Goal: Information Seeking & Learning: Compare options

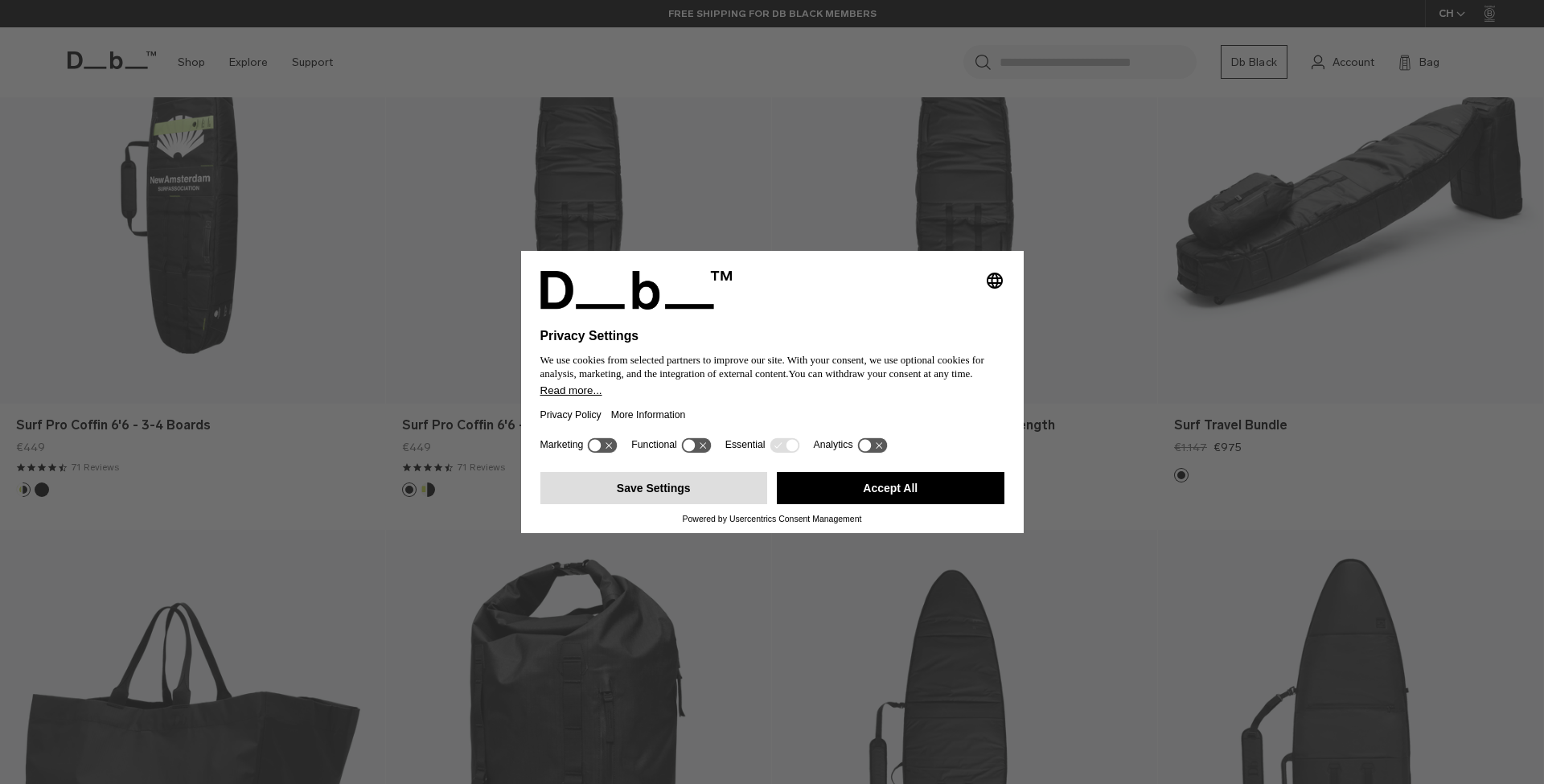
click at [712, 494] on button "Save Settings" at bounding box center [654, 488] width 227 height 32
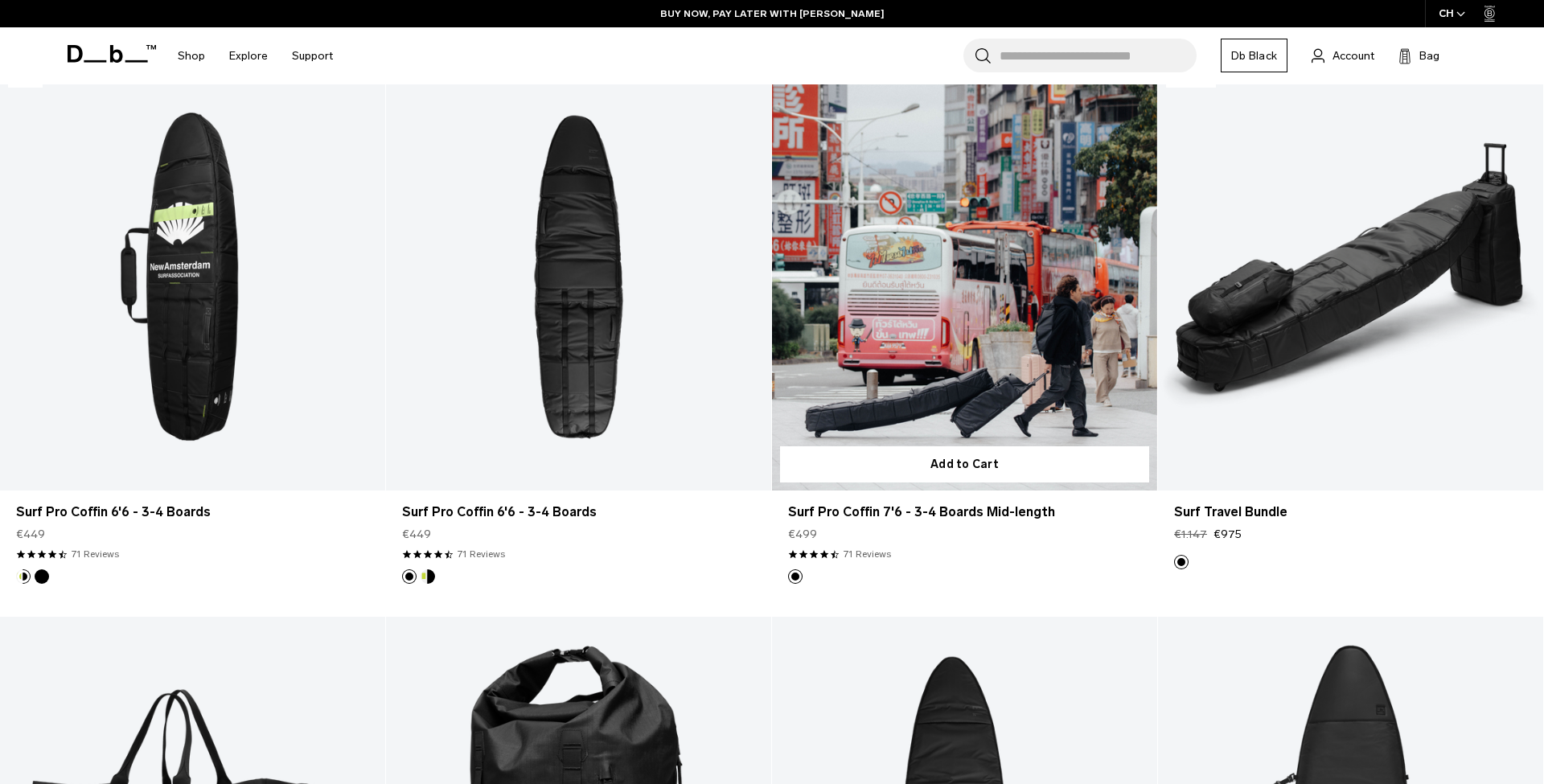
scroll to position [405, 0]
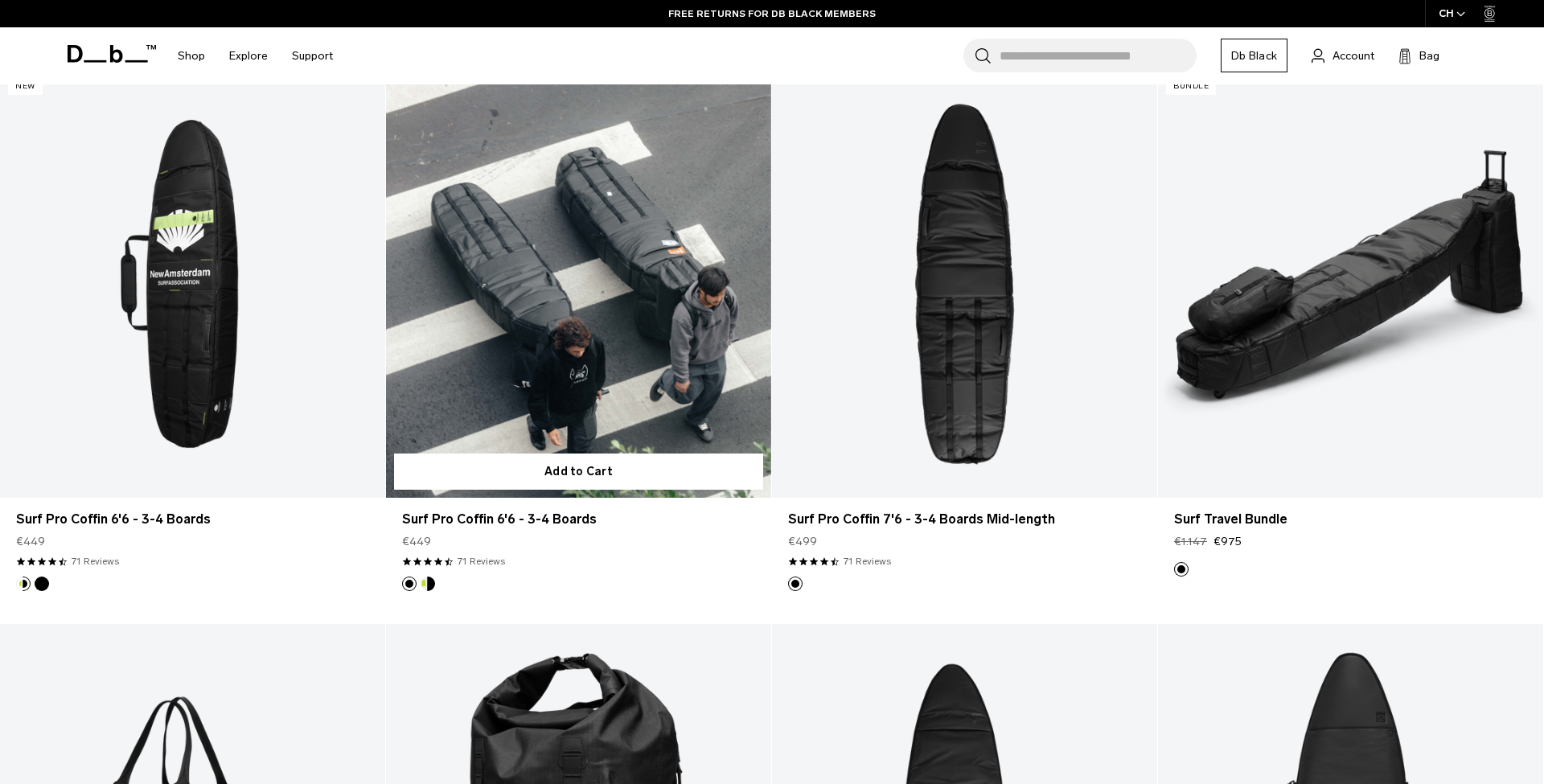
click at [623, 311] on link "Surf Pro Coffin 6'6 - 3-4 Boards" at bounding box center [578, 283] width 385 height 427
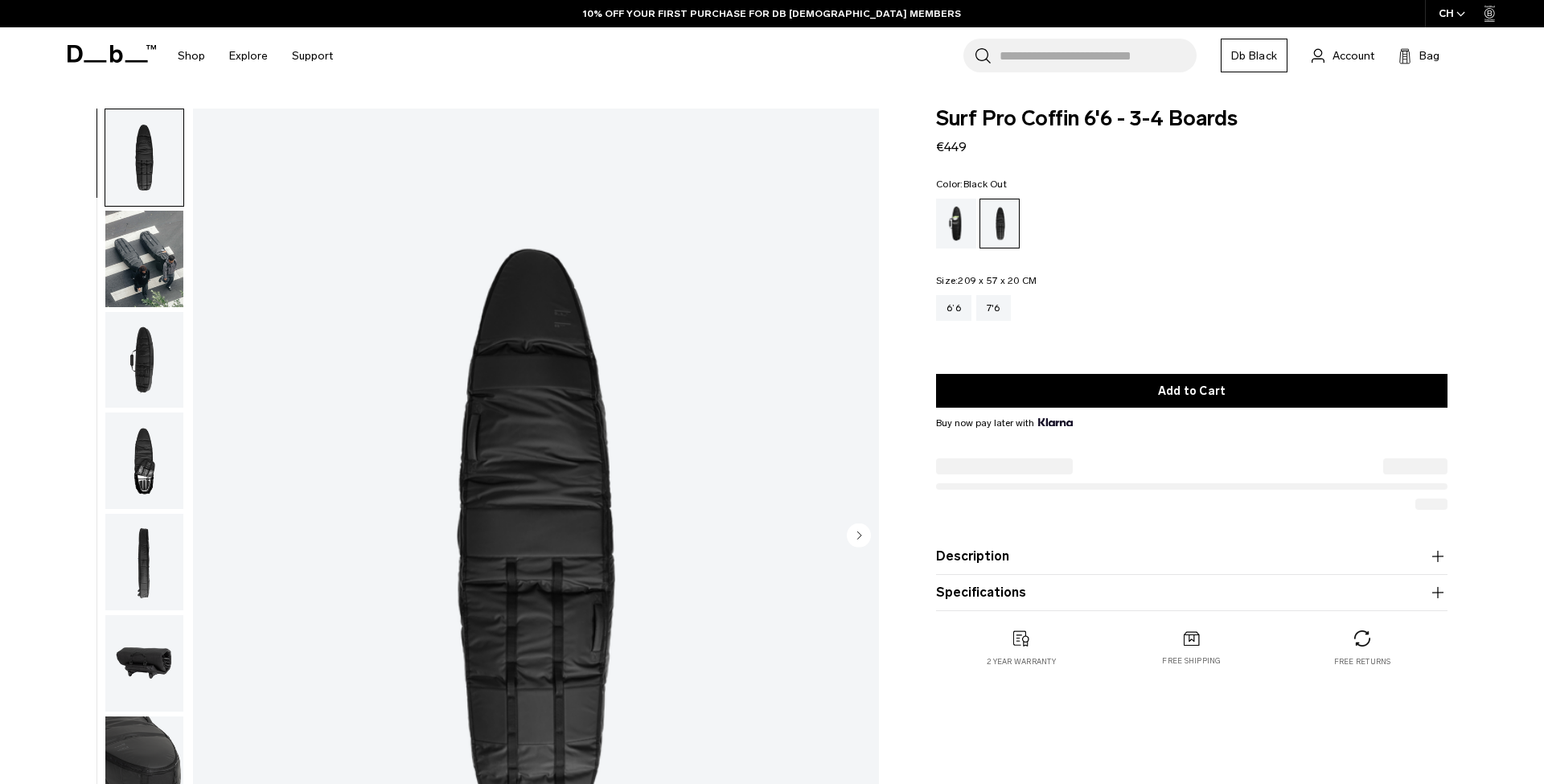
click at [1057, 63] on input "Search for Bags, Luggage..." at bounding box center [1098, 55] width 197 height 34
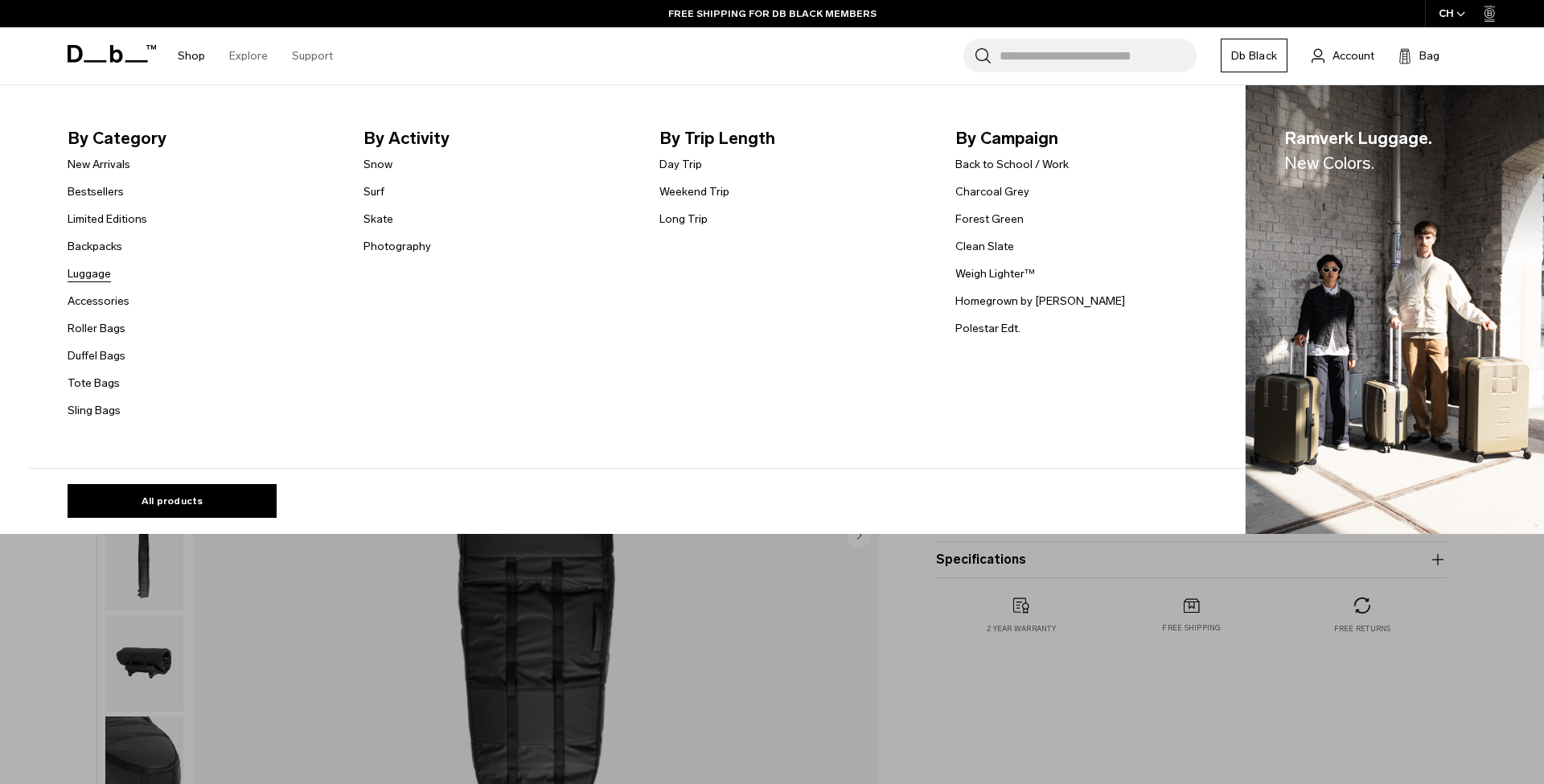
scroll to position [1, 0]
click at [108, 275] on link "Luggage" at bounding box center [89, 273] width 43 height 17
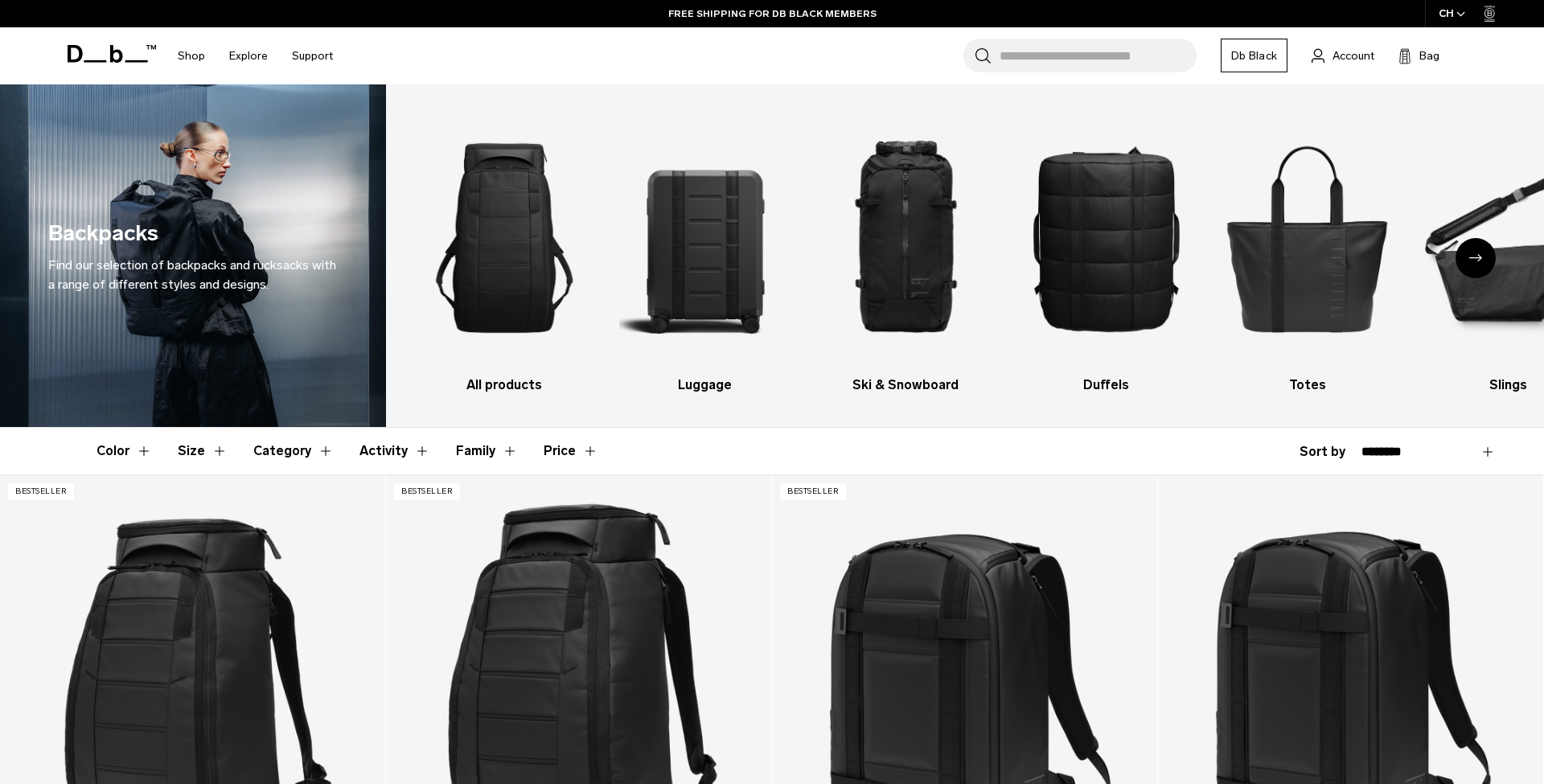
click at [286, 449] on button "Category" at bounding box center [293, 451] width 81 height 47
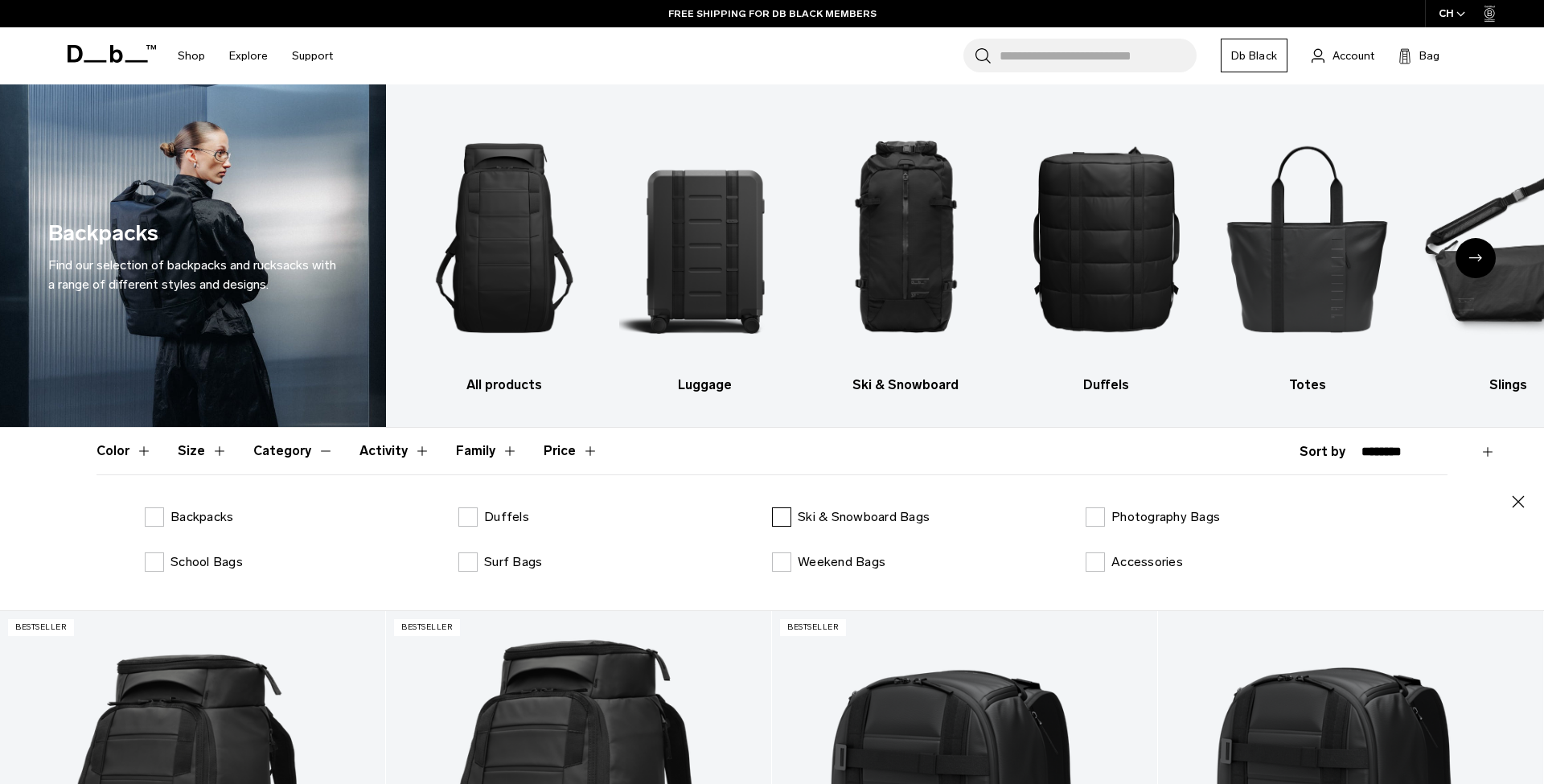
click at [784, 522] on label "Ski & Snowboard Bags" at bounding box center [850, 517] width 157 height 19
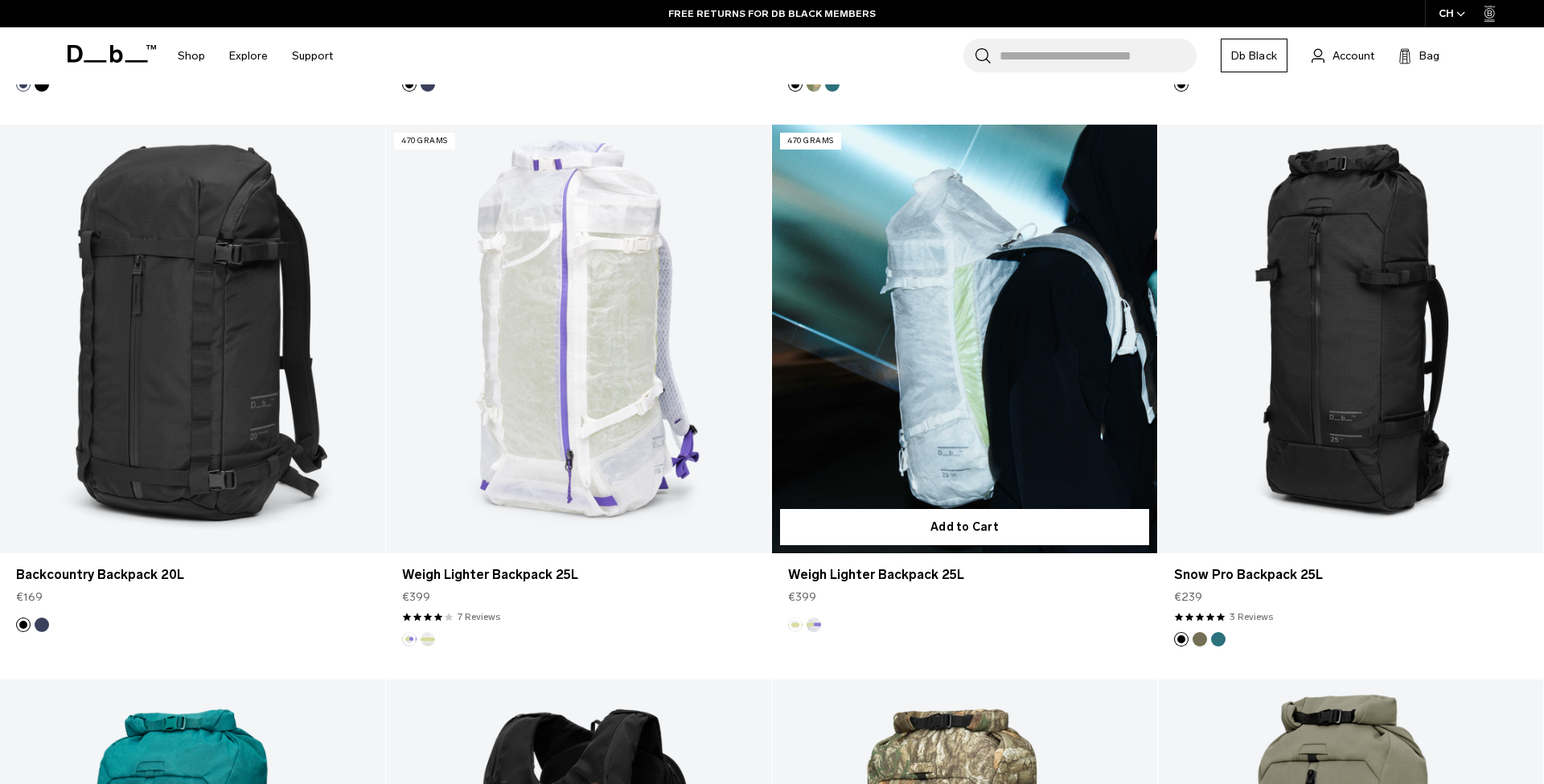
scroll to position [1094, 0]
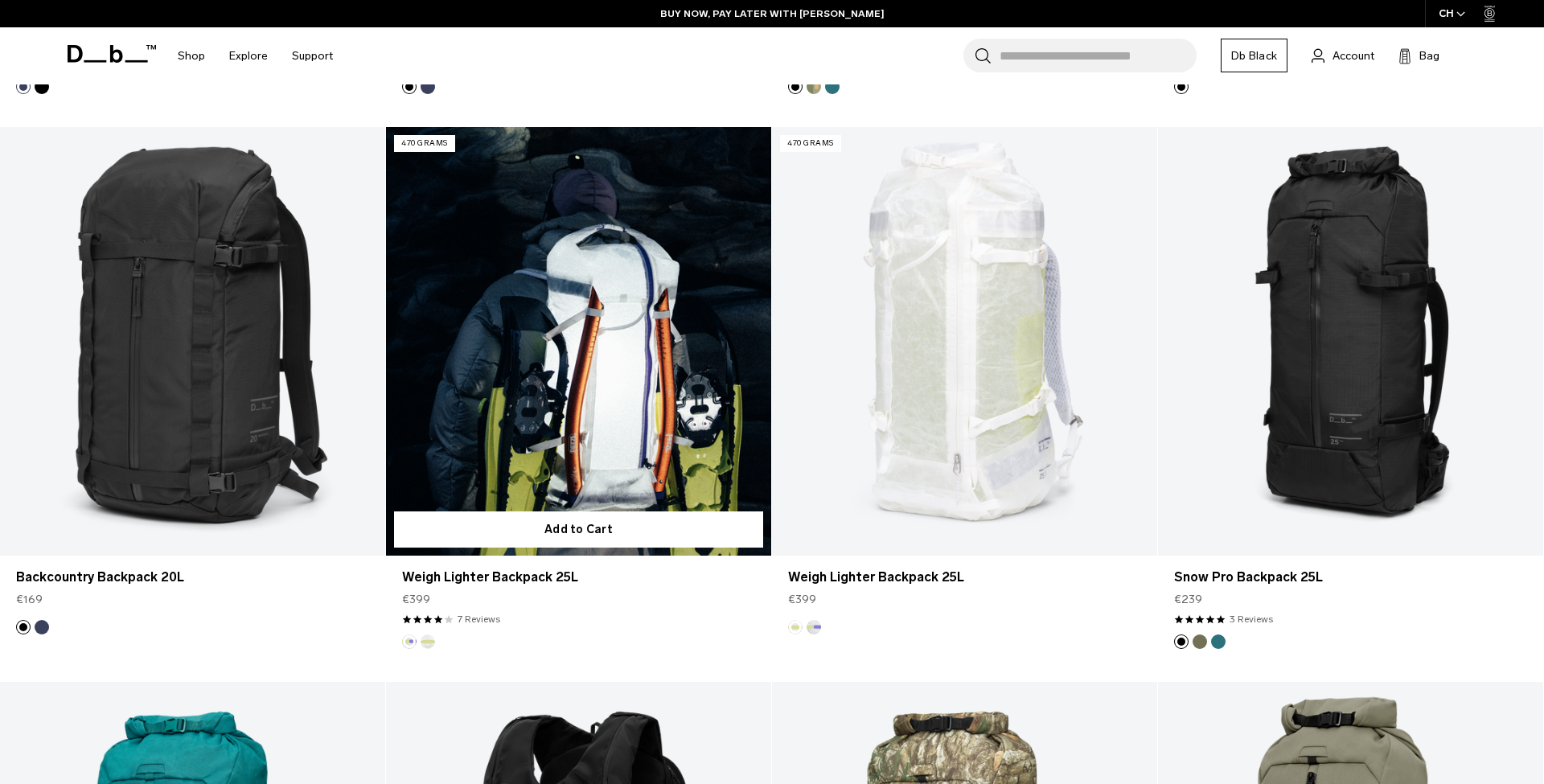
click at [599, 411] on link "Weigh Lighter Backpack 25L" at bounding box center [578, 340] width 385 height 427
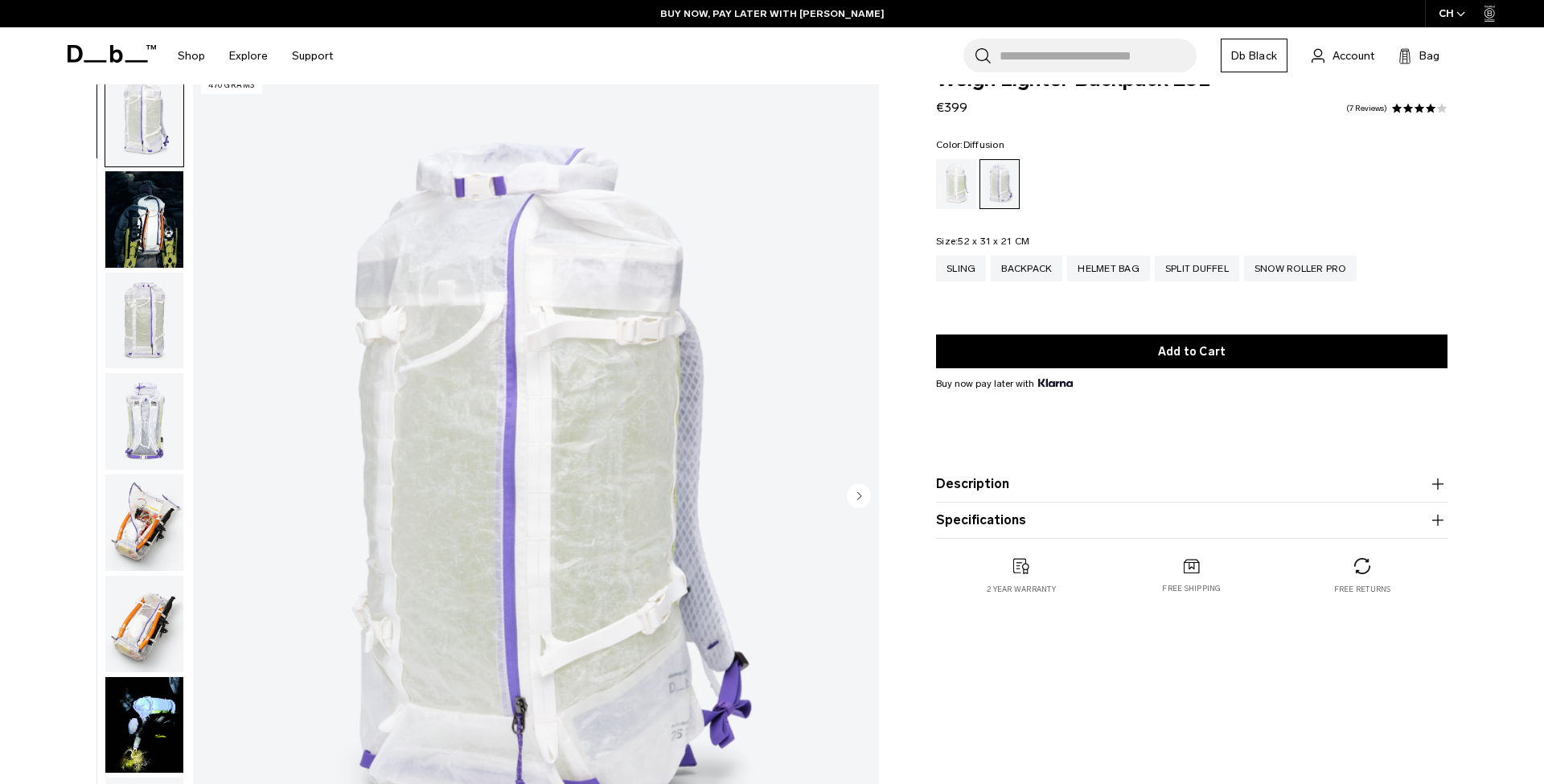
scroll to position [39, 0]
click at [965, 184] on div "Diffusion" at bounding box center [956, 184] width 41 height 50
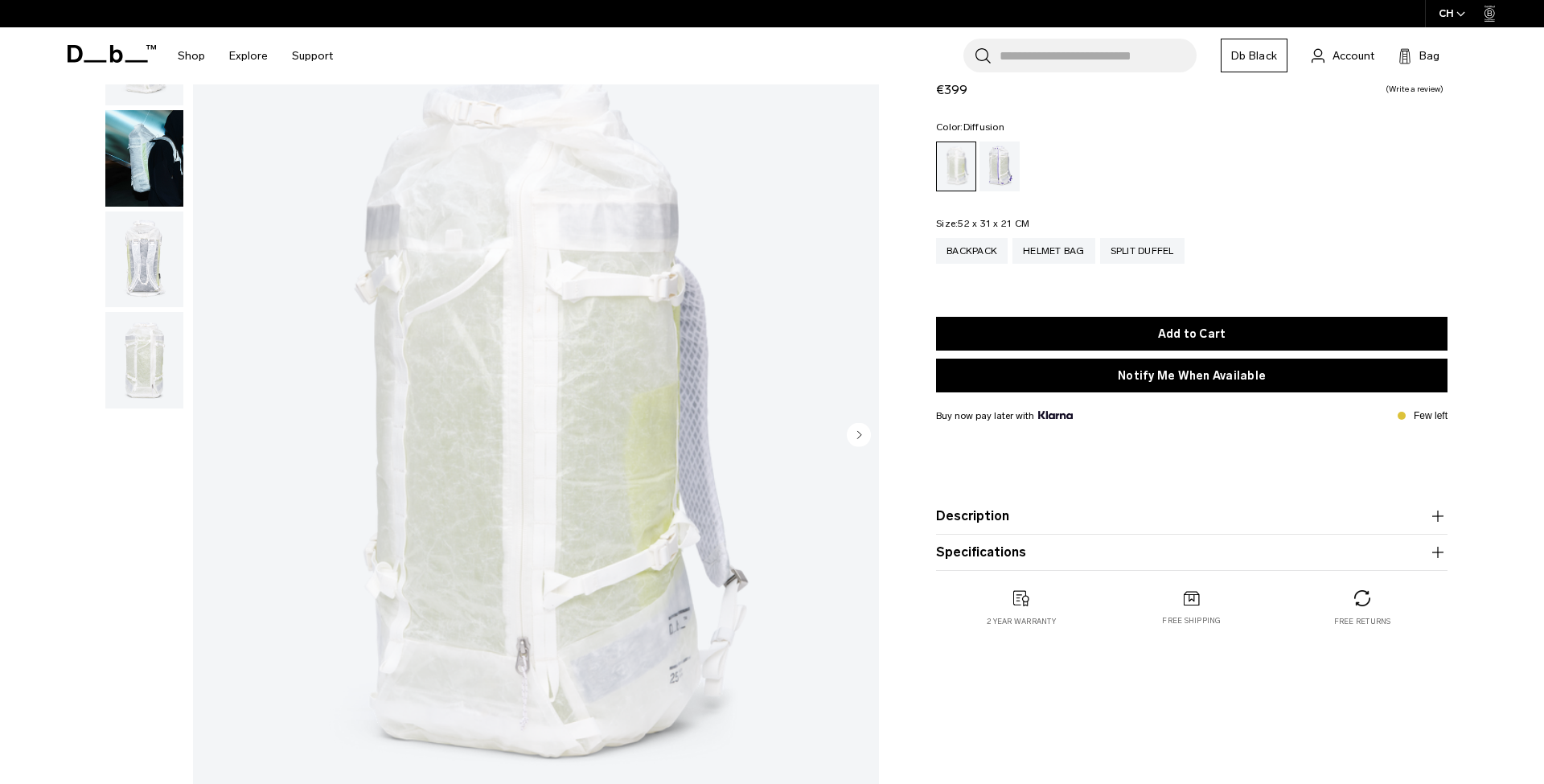
scroll to position [87, 0]
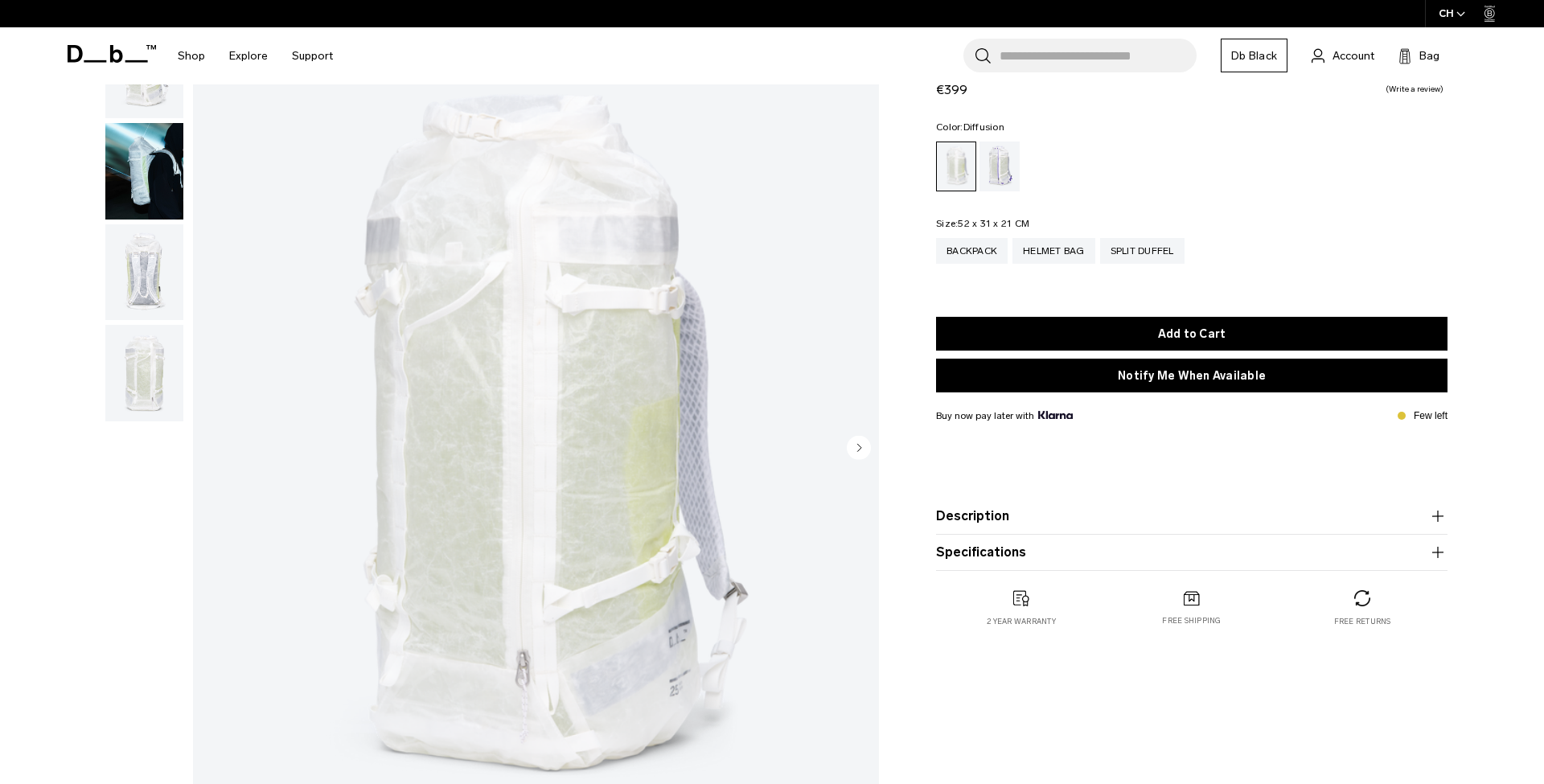
click at [998, 172] on div "Aurora" at bounding box center [999, 167] width 41 height 50
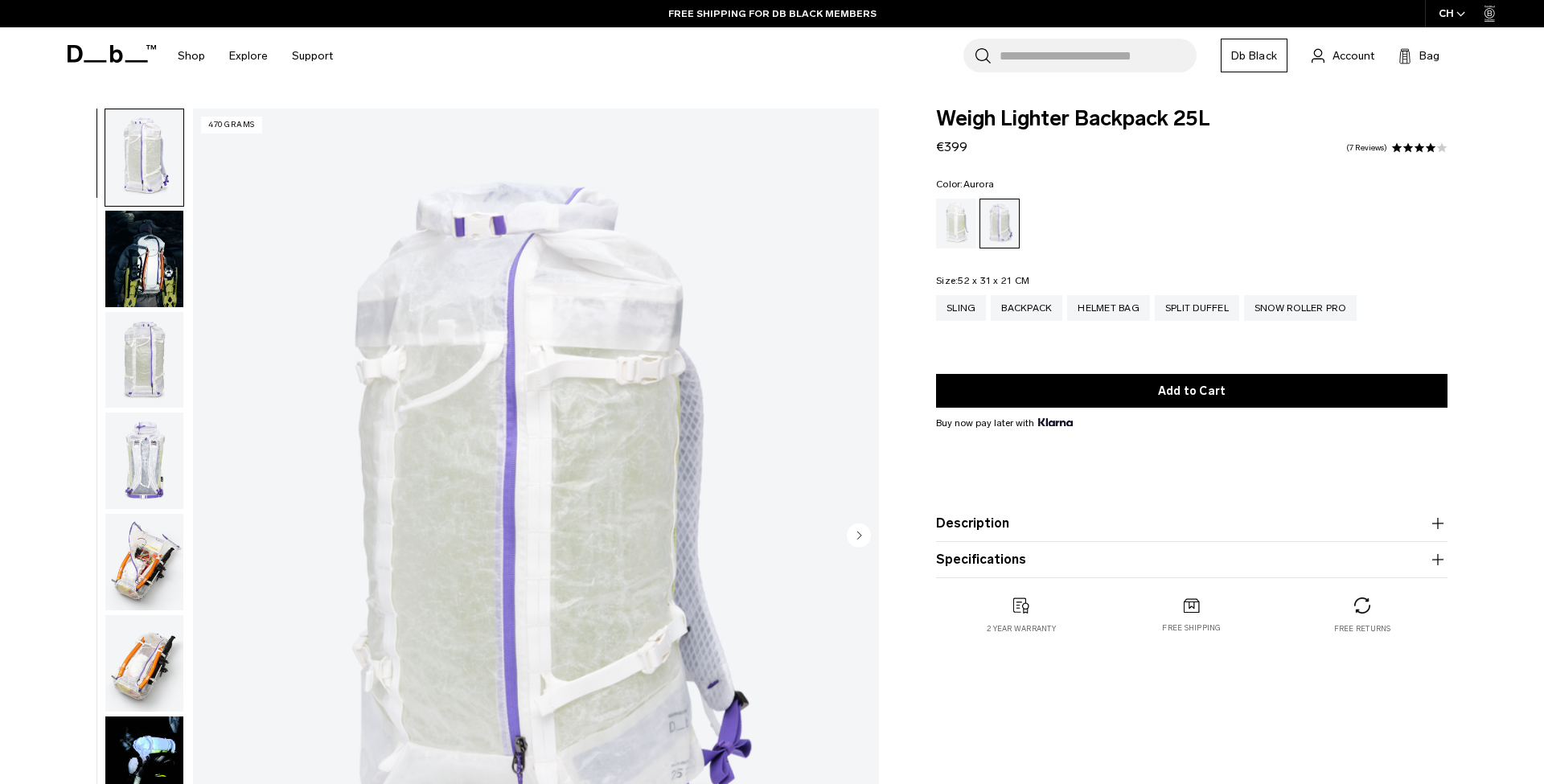
scroll to position [226, 0]
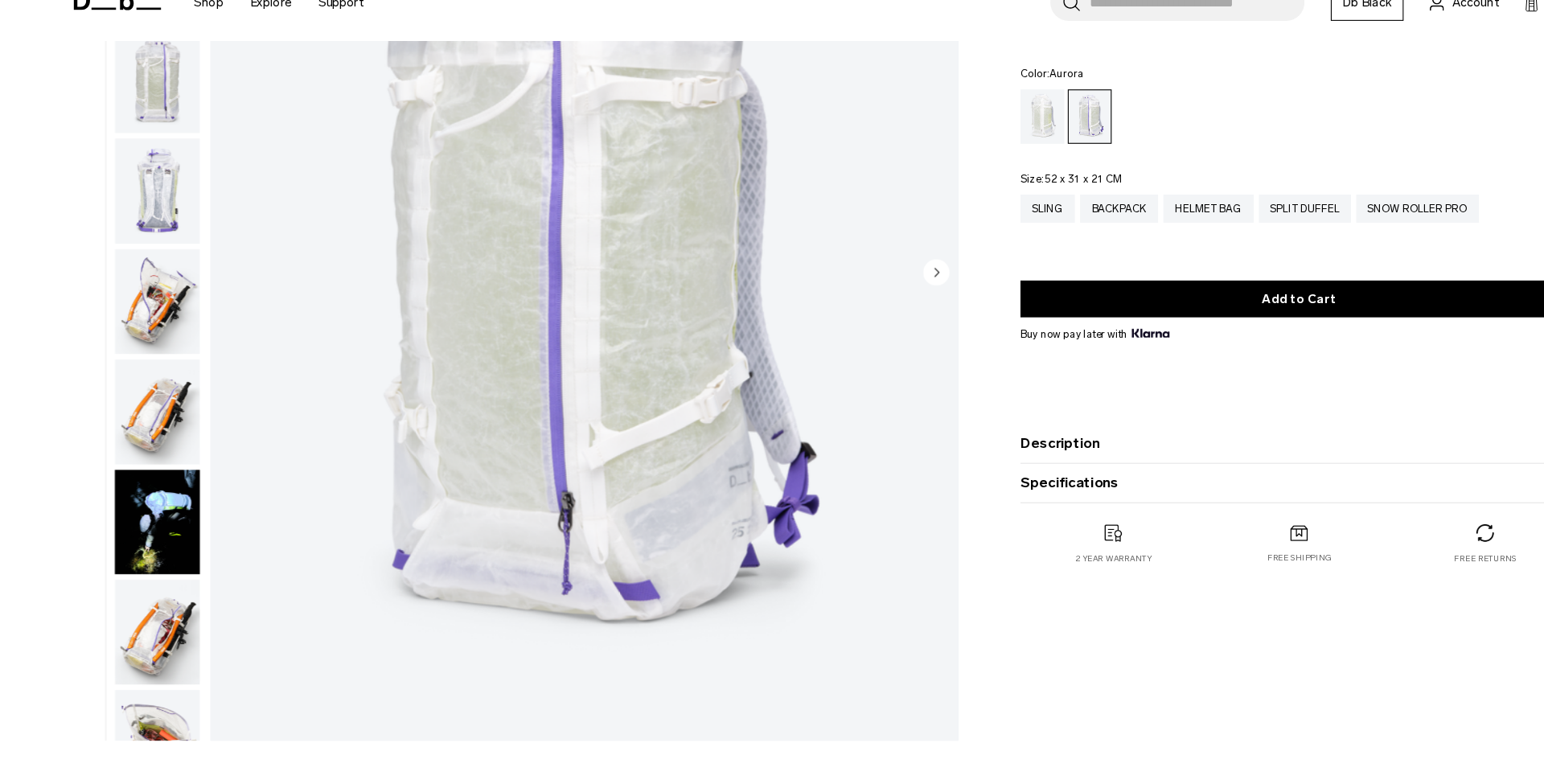
click at [154, 288] on img "button" at bounding box center [144, 337] width 78 height 97
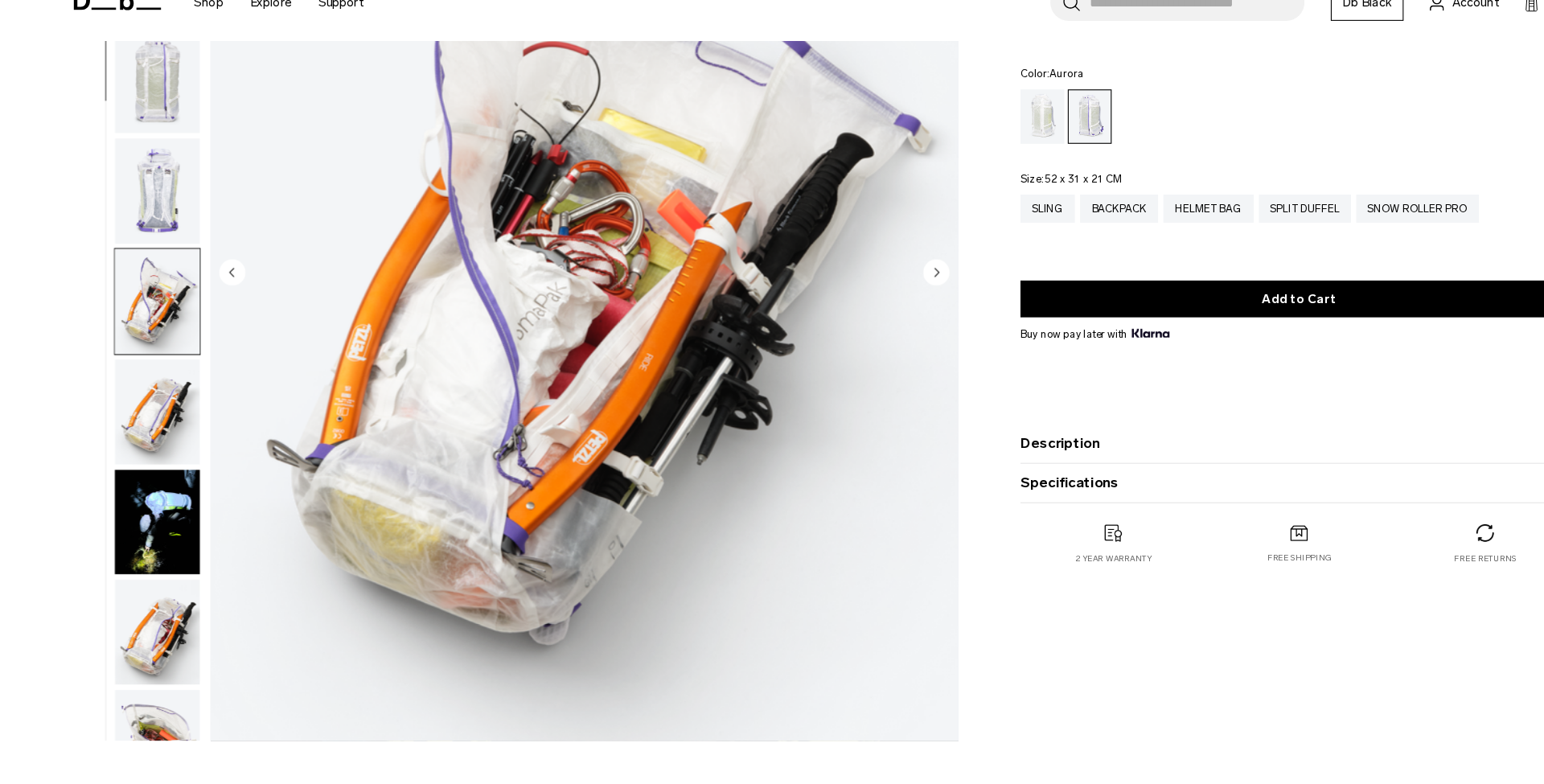
scroll to position [407, 0]
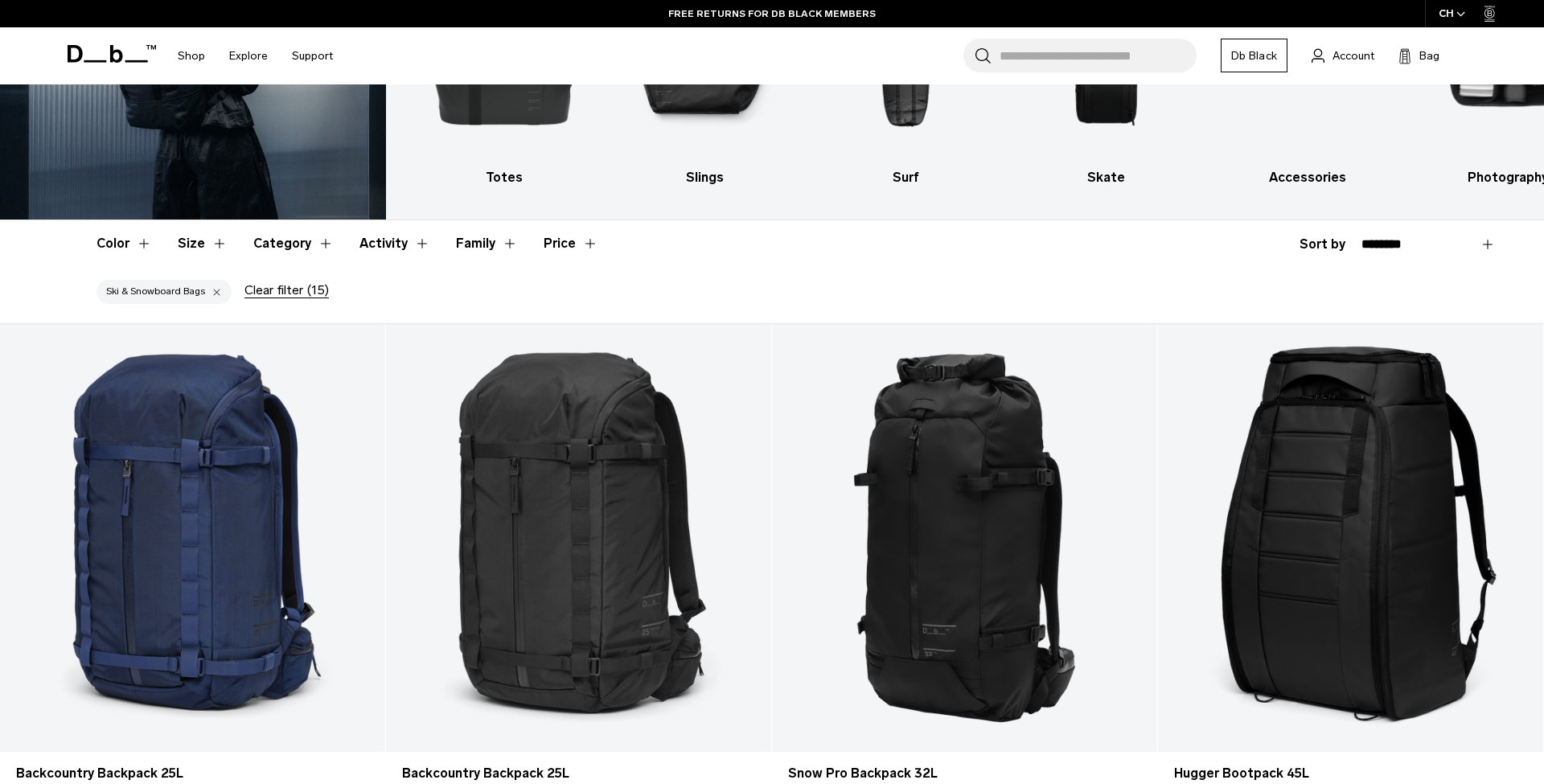
scroll to position [205, 0]
